Goal: Task Accomplishment & Management: Manage account settings

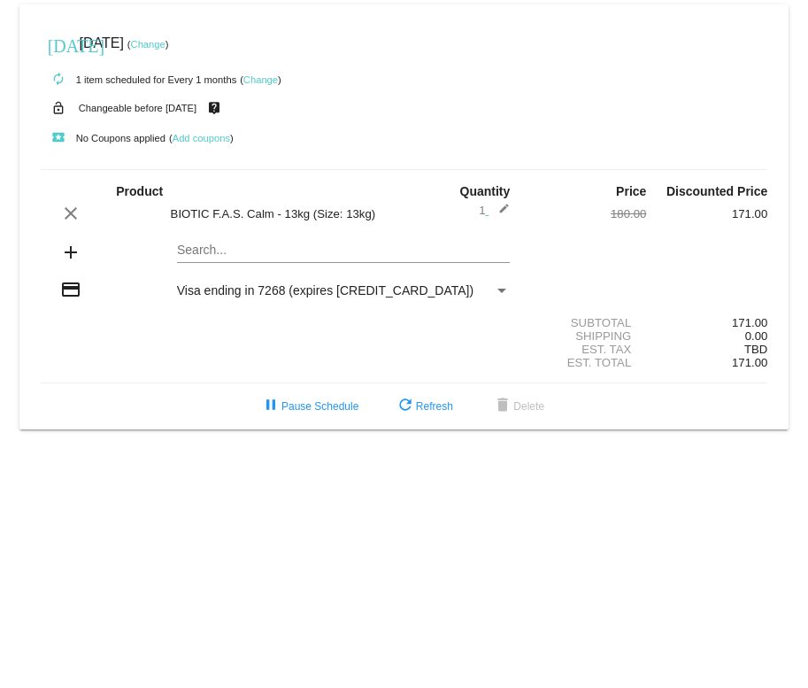
click at [165, 42] on link "Change" at bounding box center [148, 44] width 35 height 11
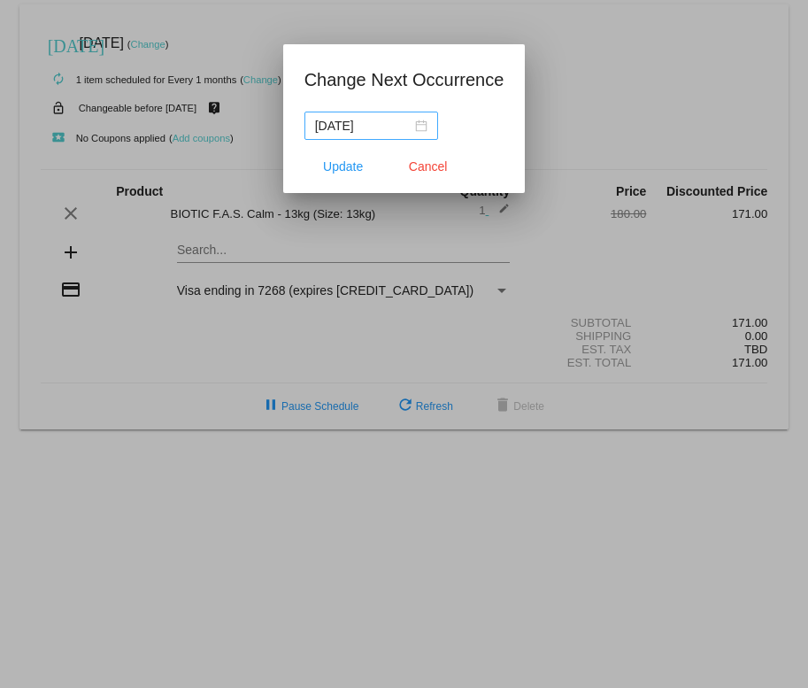
click at [419, 127] on div "[DATE]" at bounding box center [371, 125] width 112 height 19
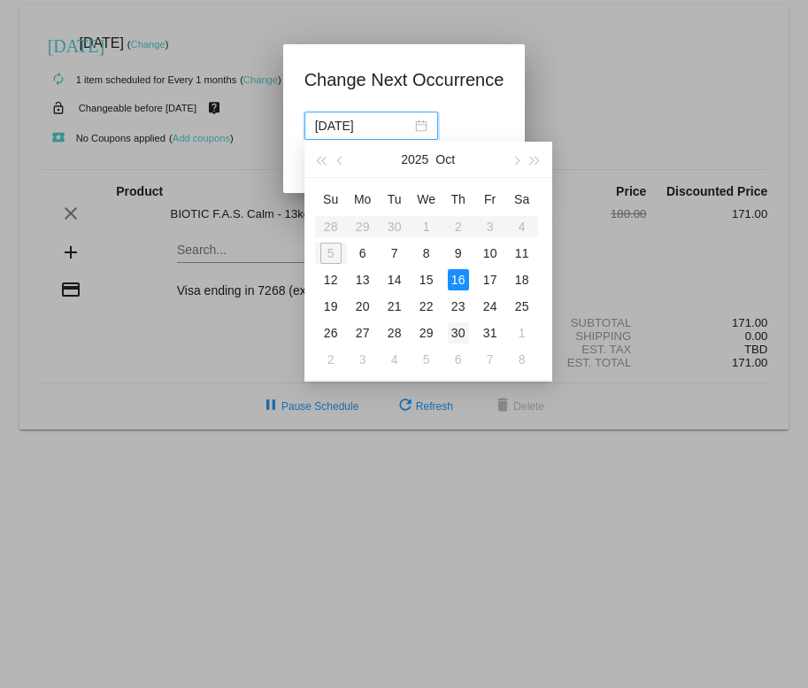
click at [458, 327] on div "30" at bounding box center [458, 332] width 21 height 21
type input "[DATE]"
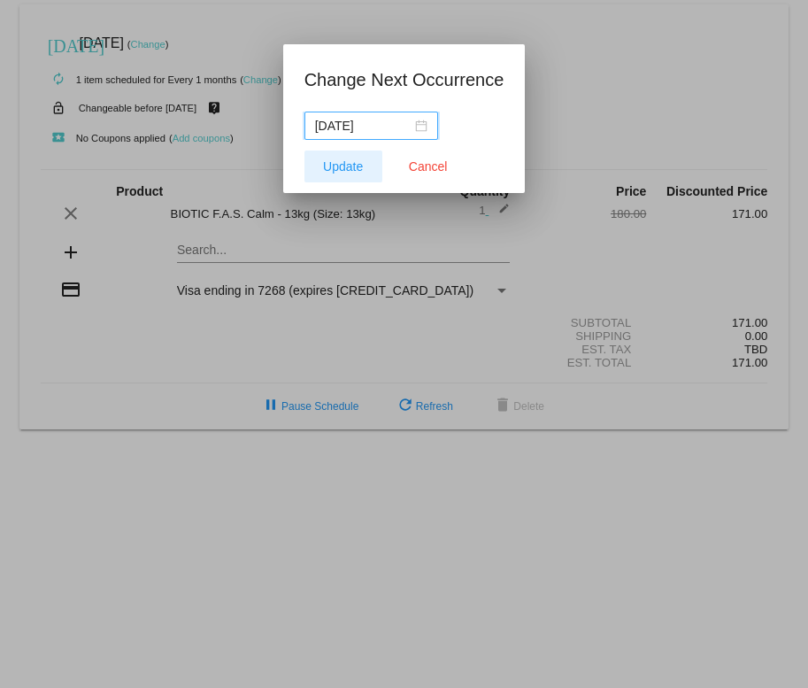
click at [336, 166] on span "Update" at bounding box center [343, 166] width 40 height 14
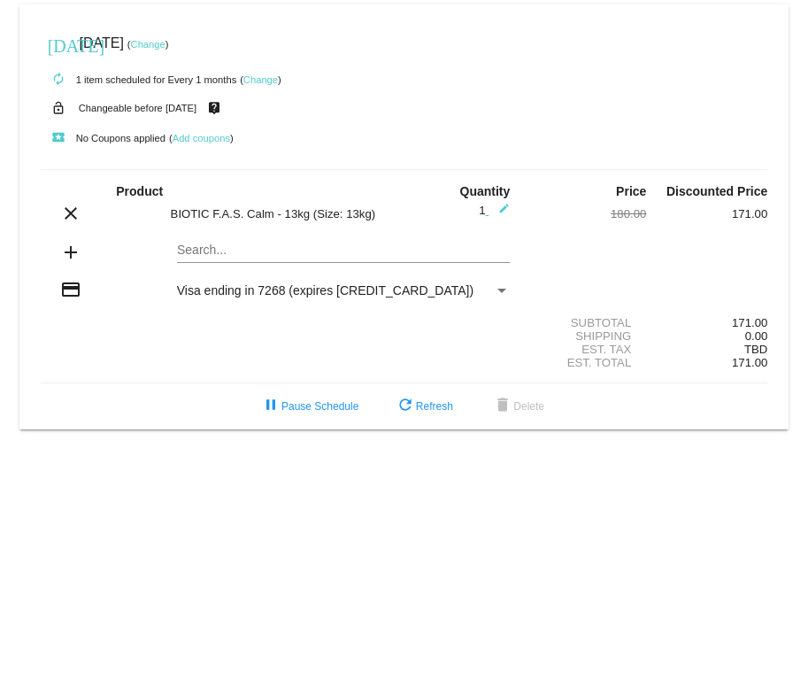
click at [267, 80] on link "Change" at bounding box center [260, 79] width 35 height 11
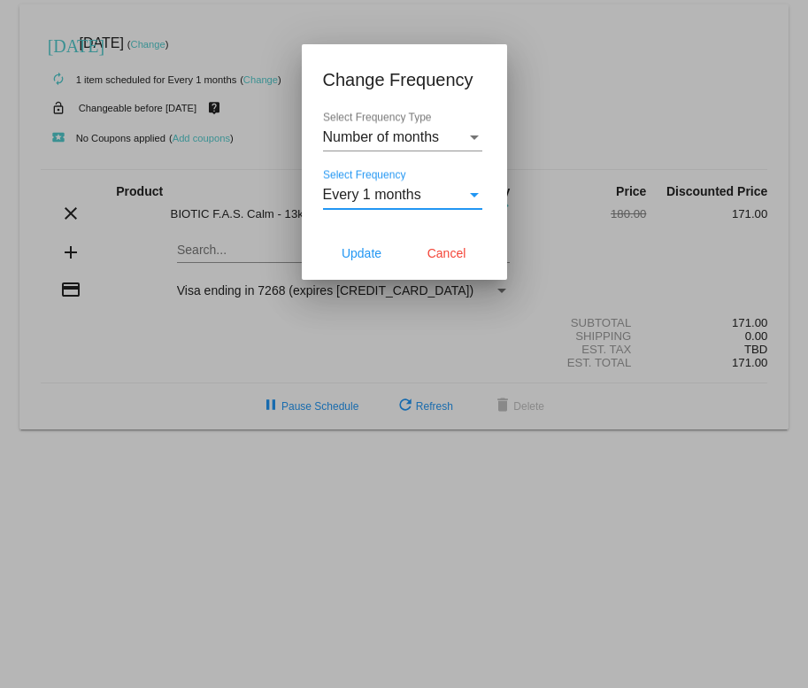
click at [470, 194] on div "Select Frequency" at bounding box center [474, 195] width 9 height 4
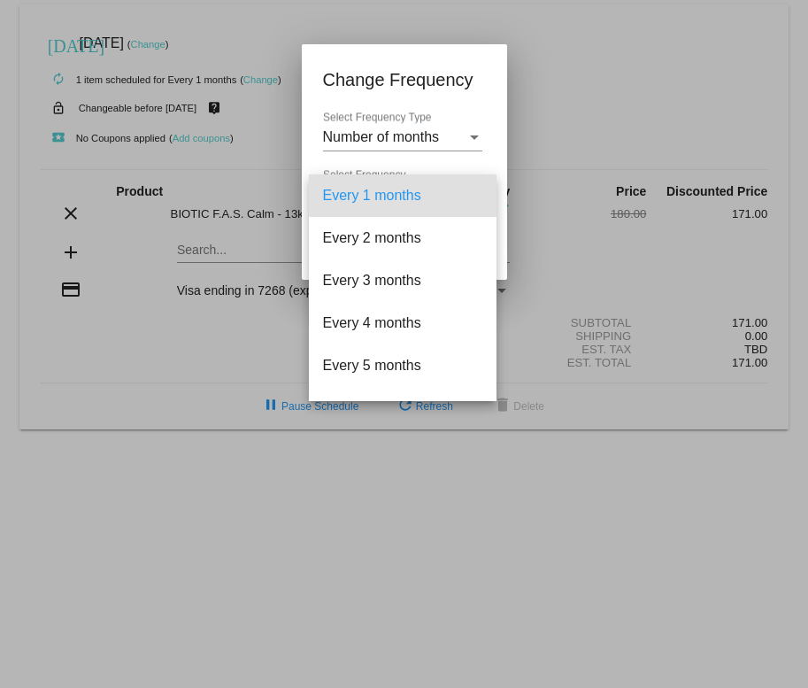
click at [630, 486] on div at bounding box center [404, 344] width 808 height 688
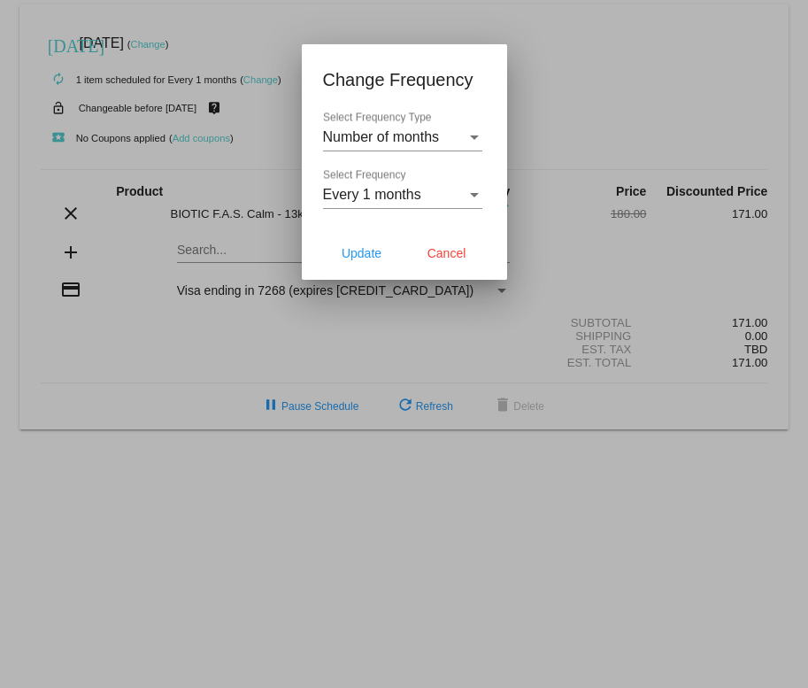
click at [609, 130] on div at bounding box center [404, 344] width 808 height 688
